Goal: Navigation & Orientation: Find specific page/section

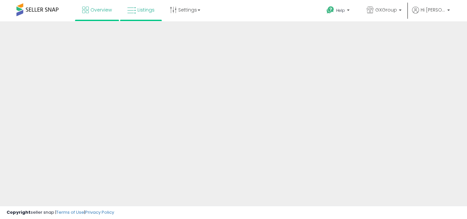
click at [138, 6] on link "Listings" at bounding box center [140, 10] width 37 height 20
